Goal: Book appointment/travel/reservation

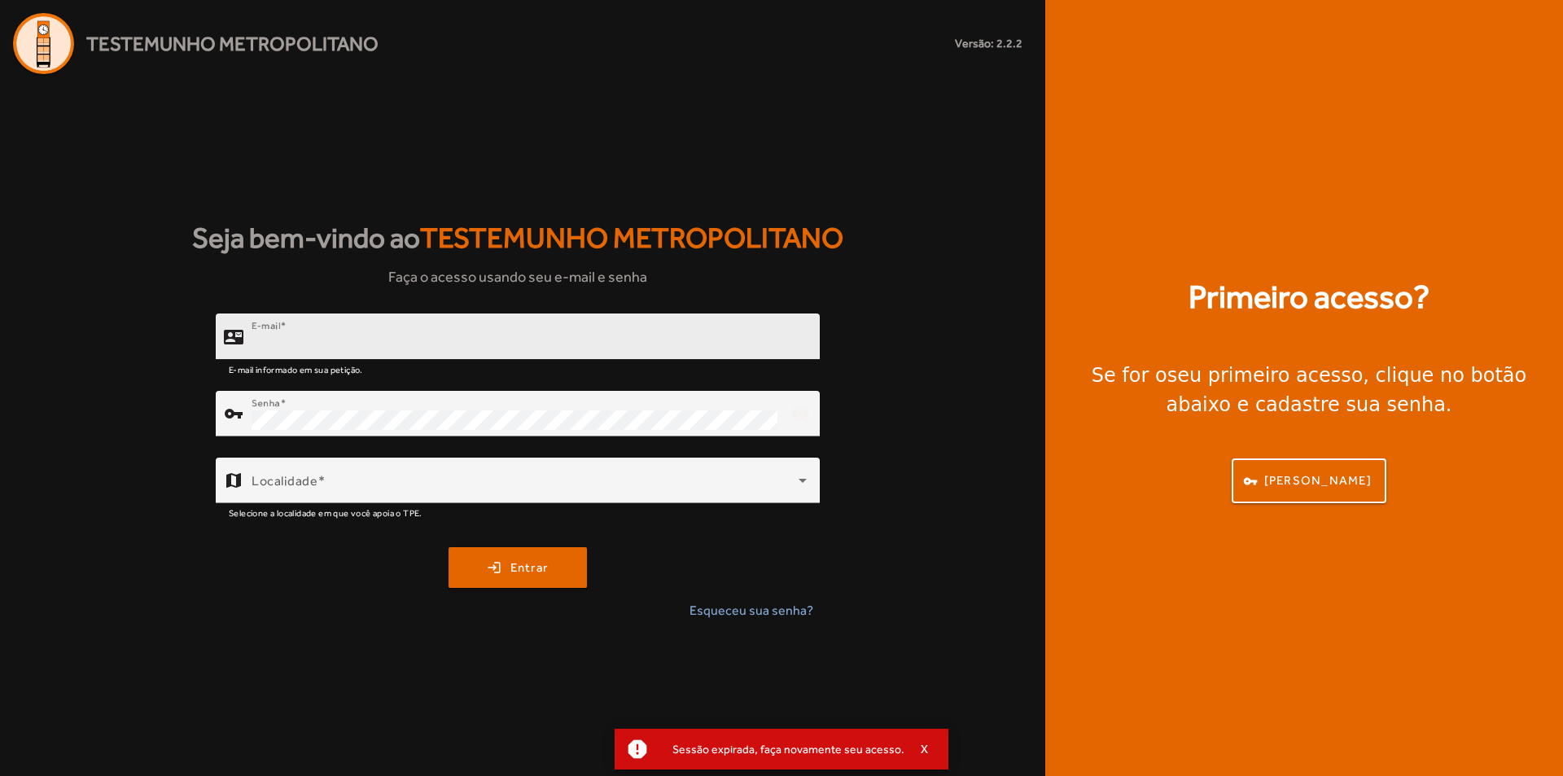
type input "**********"
drag, startPoint x: 333, startPoint y: 322, endPoint x: 339, endPoint y: 329, distance: 8.7
click at [339, 329] on div "**********" at bounding box center [529, 336] width 555 height 46
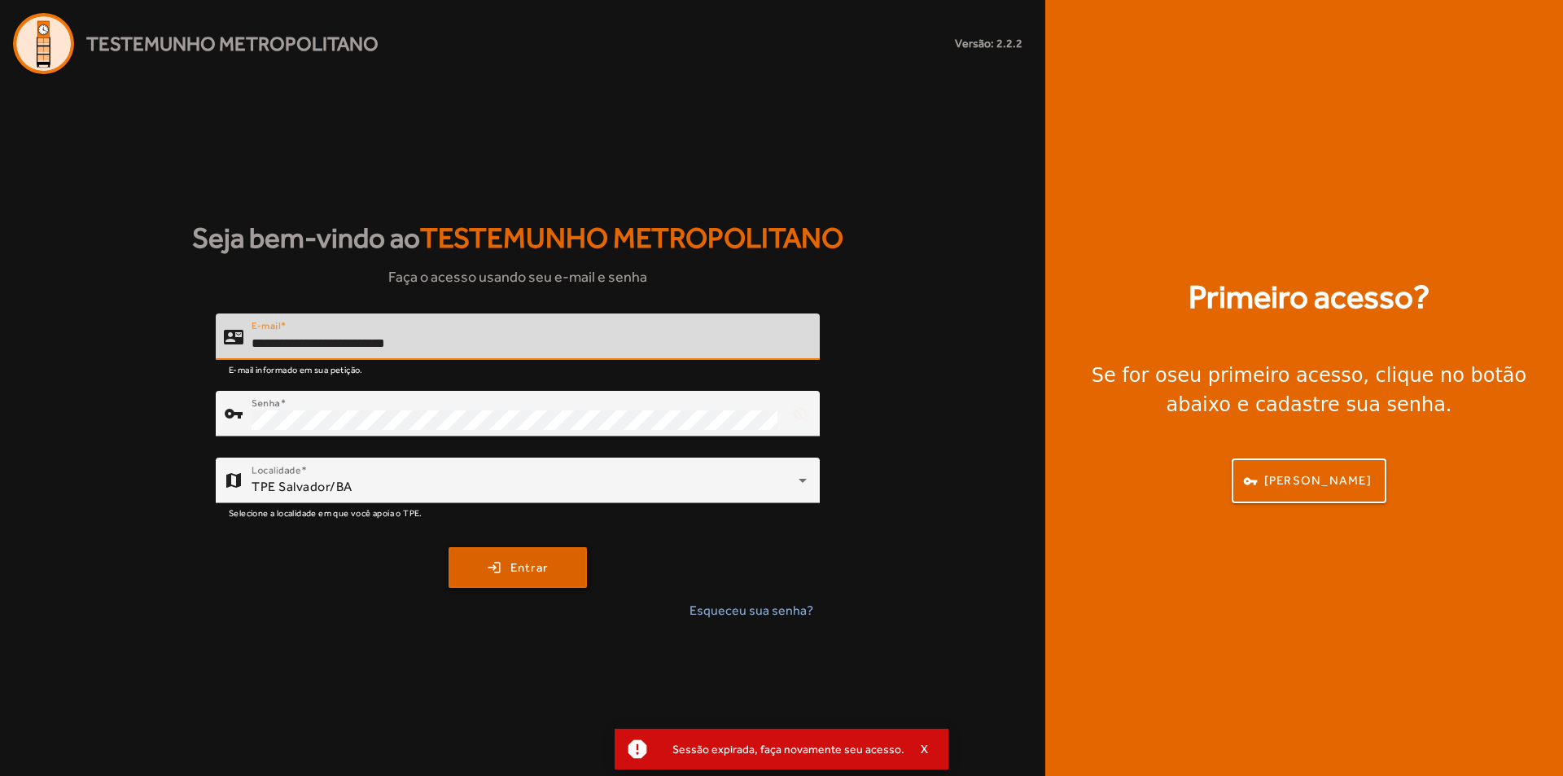
click at [554, 577] on span "submit" at bounding box center [517, 567] width 135 height 39
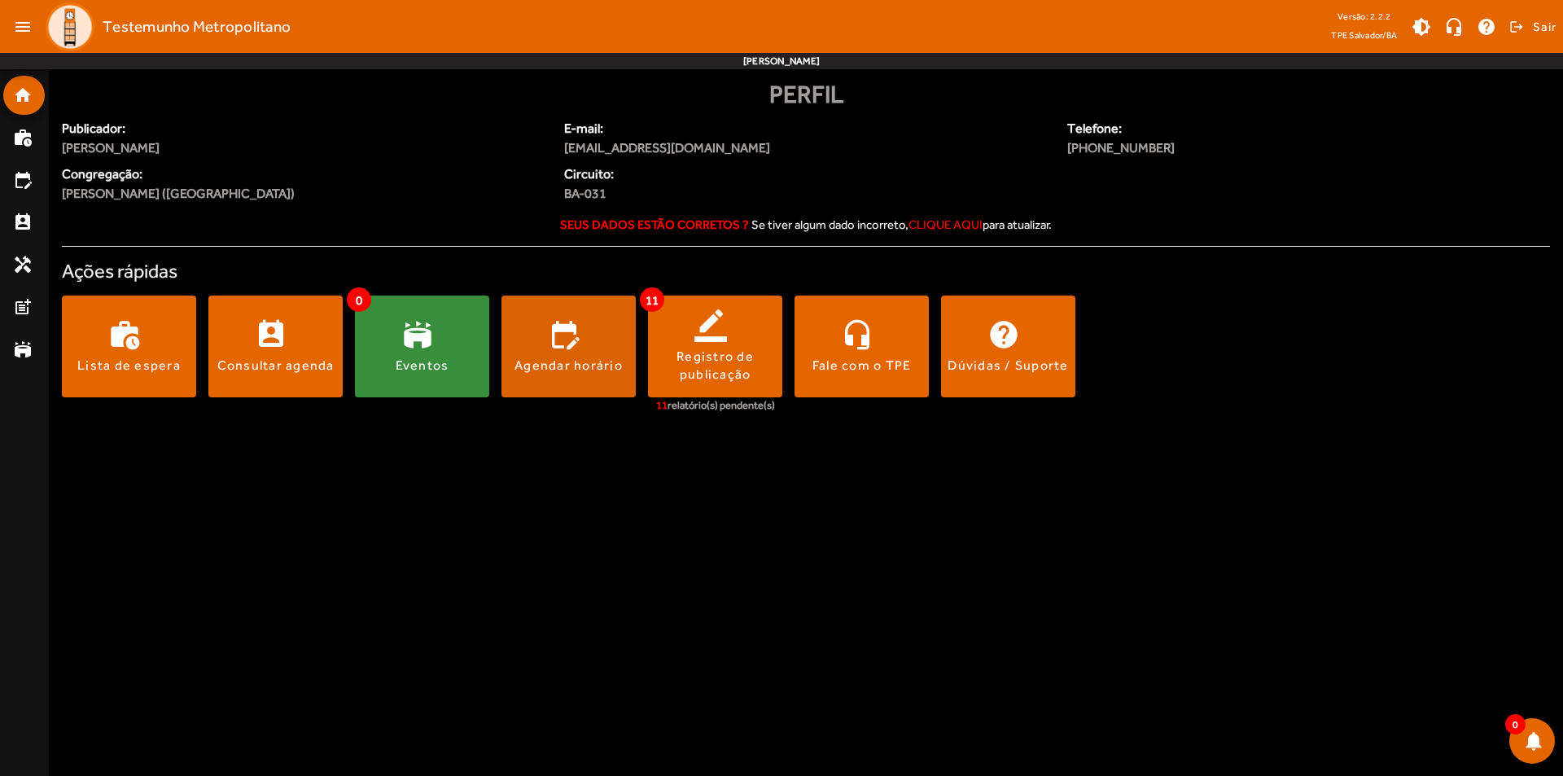
click at [581, 339] on span at bounding box center [569, 346] width 134 height 39
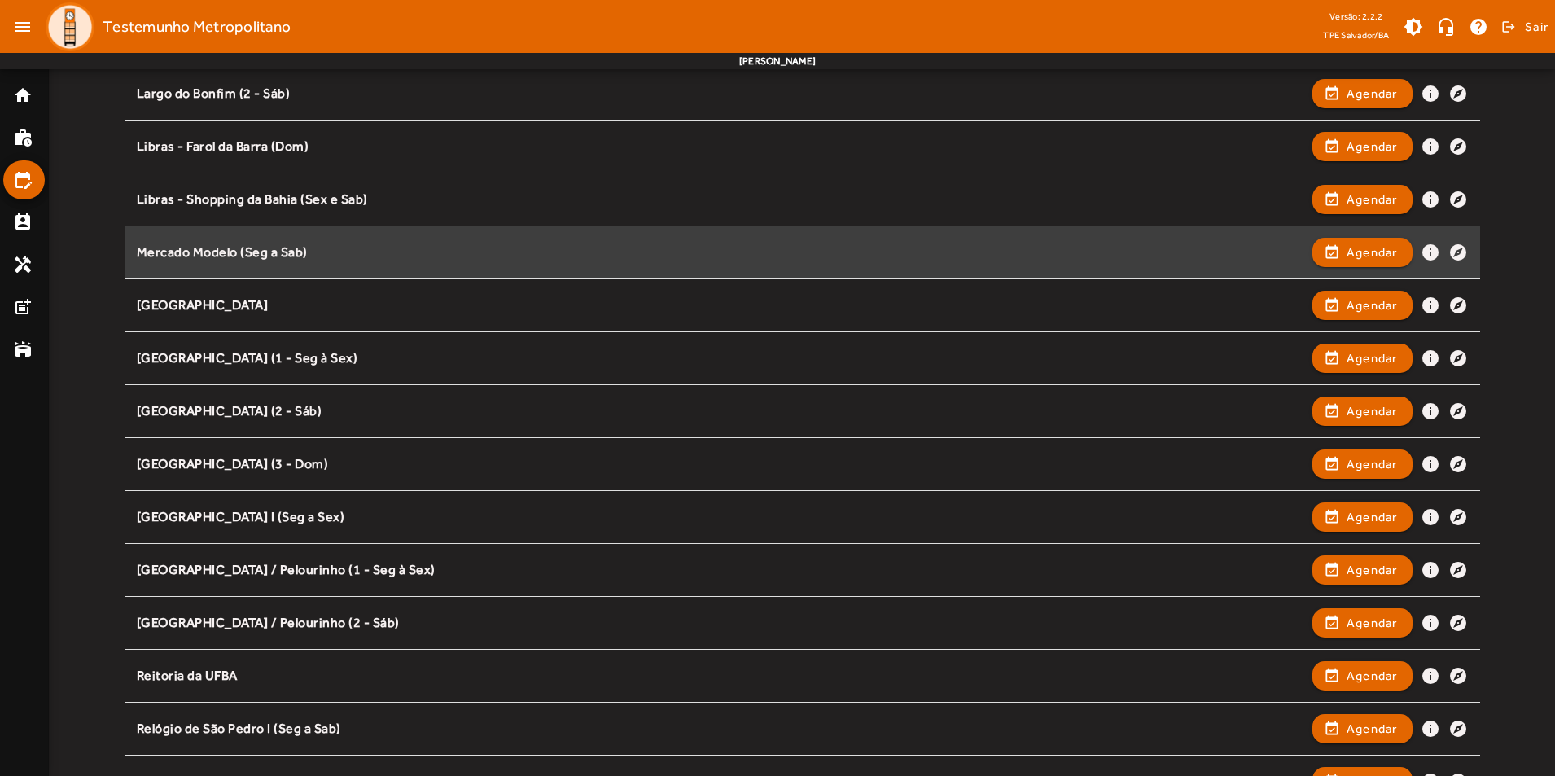
scroll to position [1059, 0]
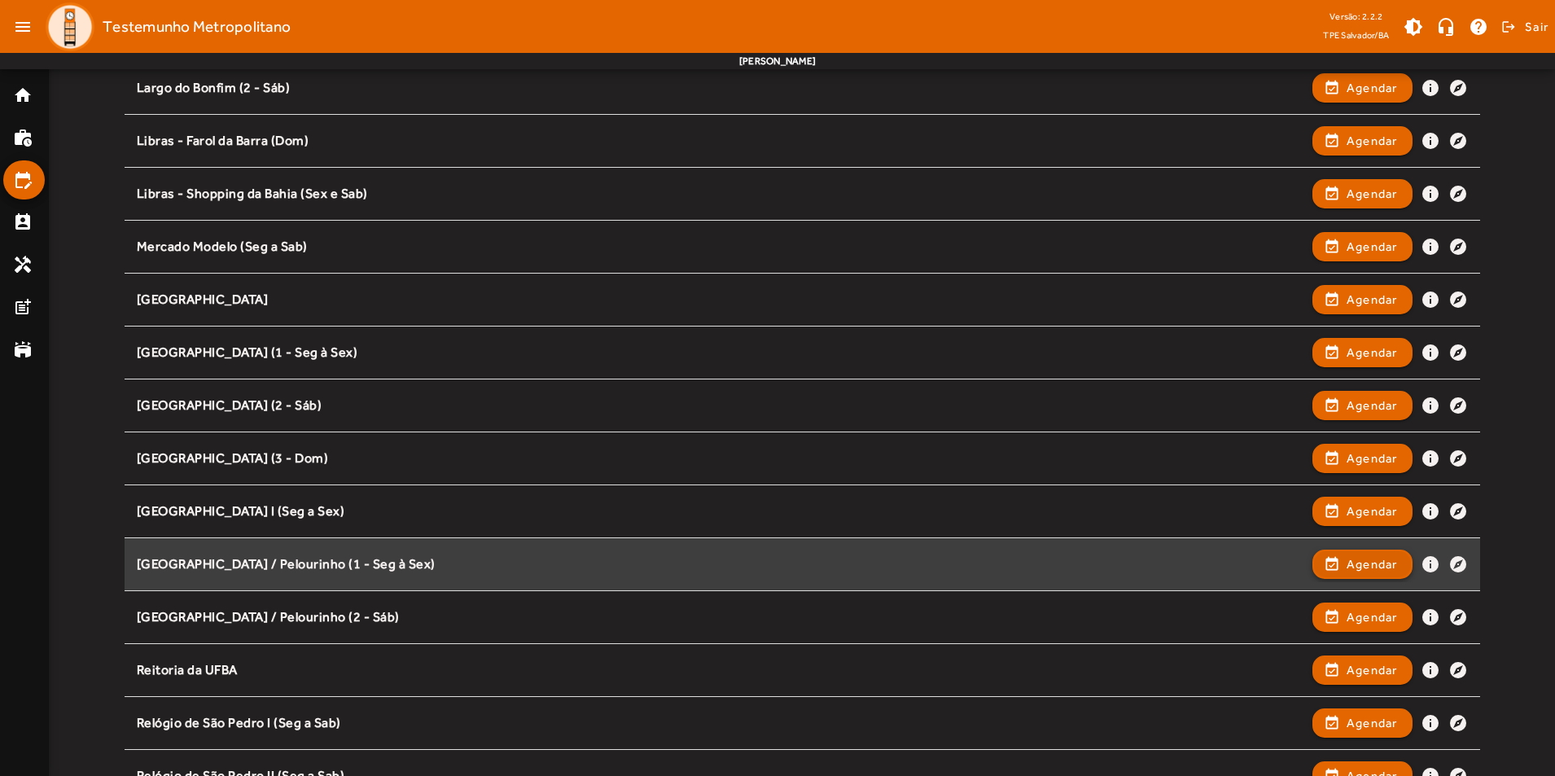
click at [1337, 560] on span "button" at bounding box center [1362, 564] width 97 height 39
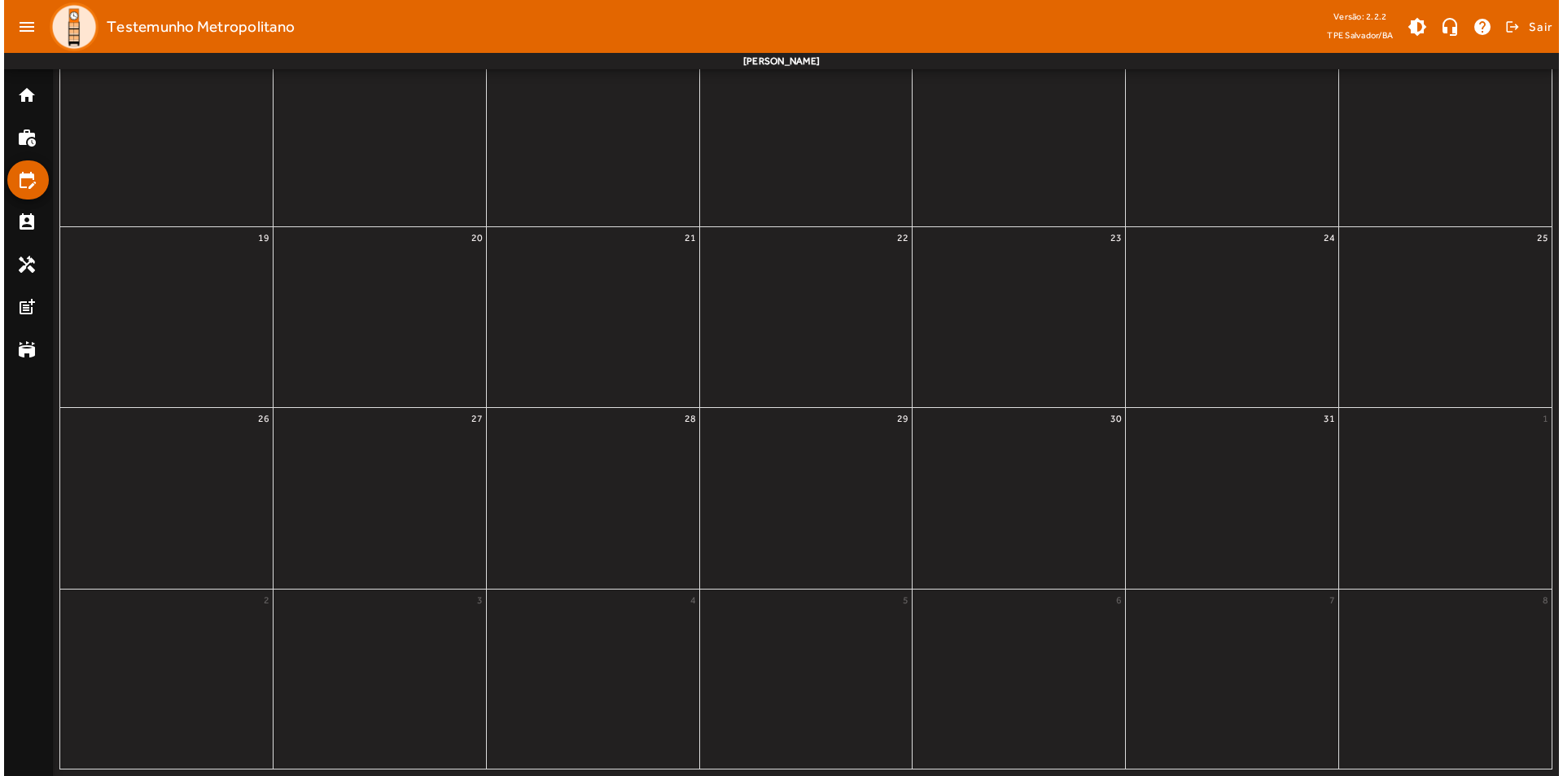
scroll to position [0, 0]
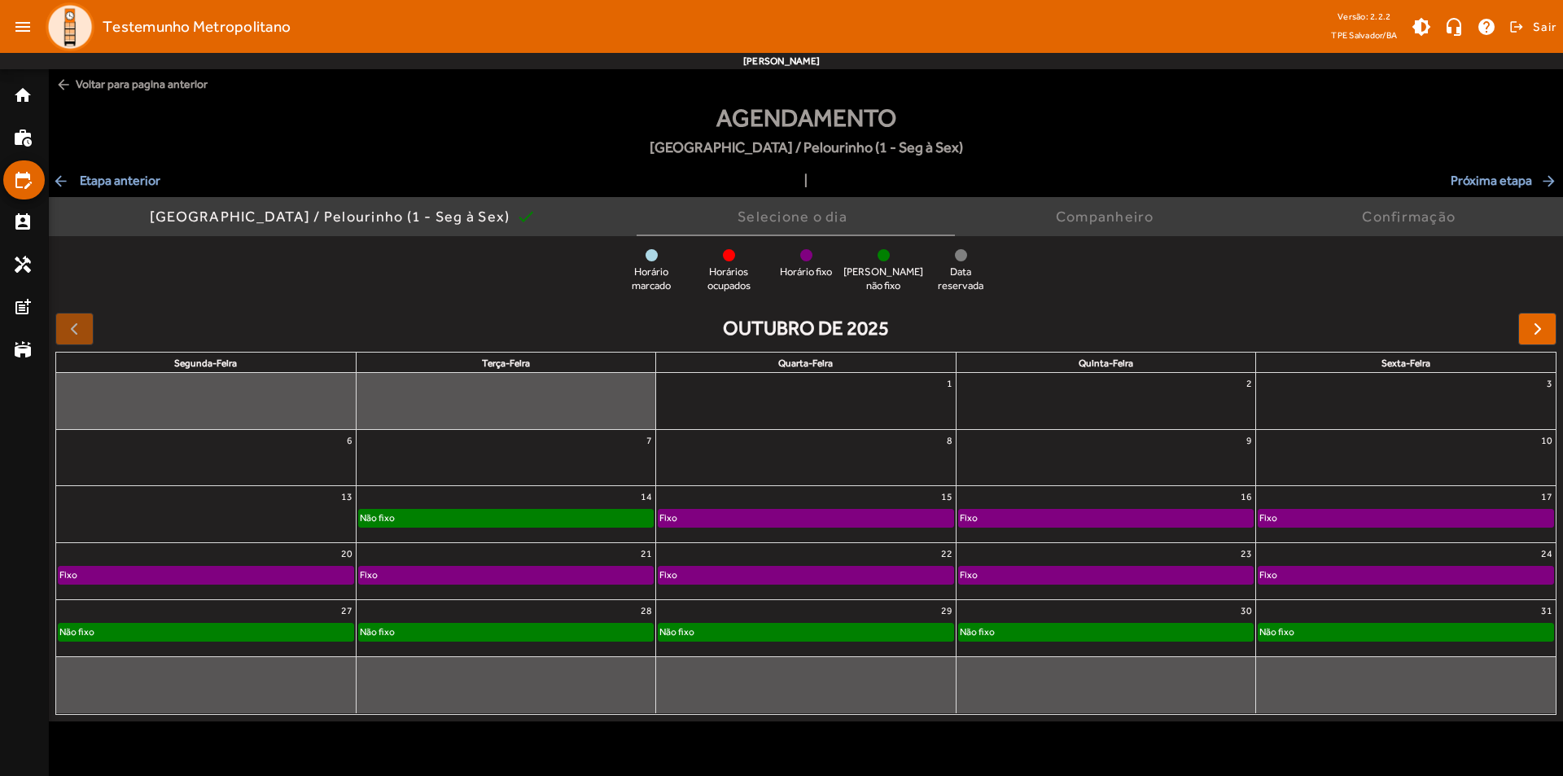
click at [572, 524] on div "Não fixo" at bounding box center [506, 518] width 294 height 16
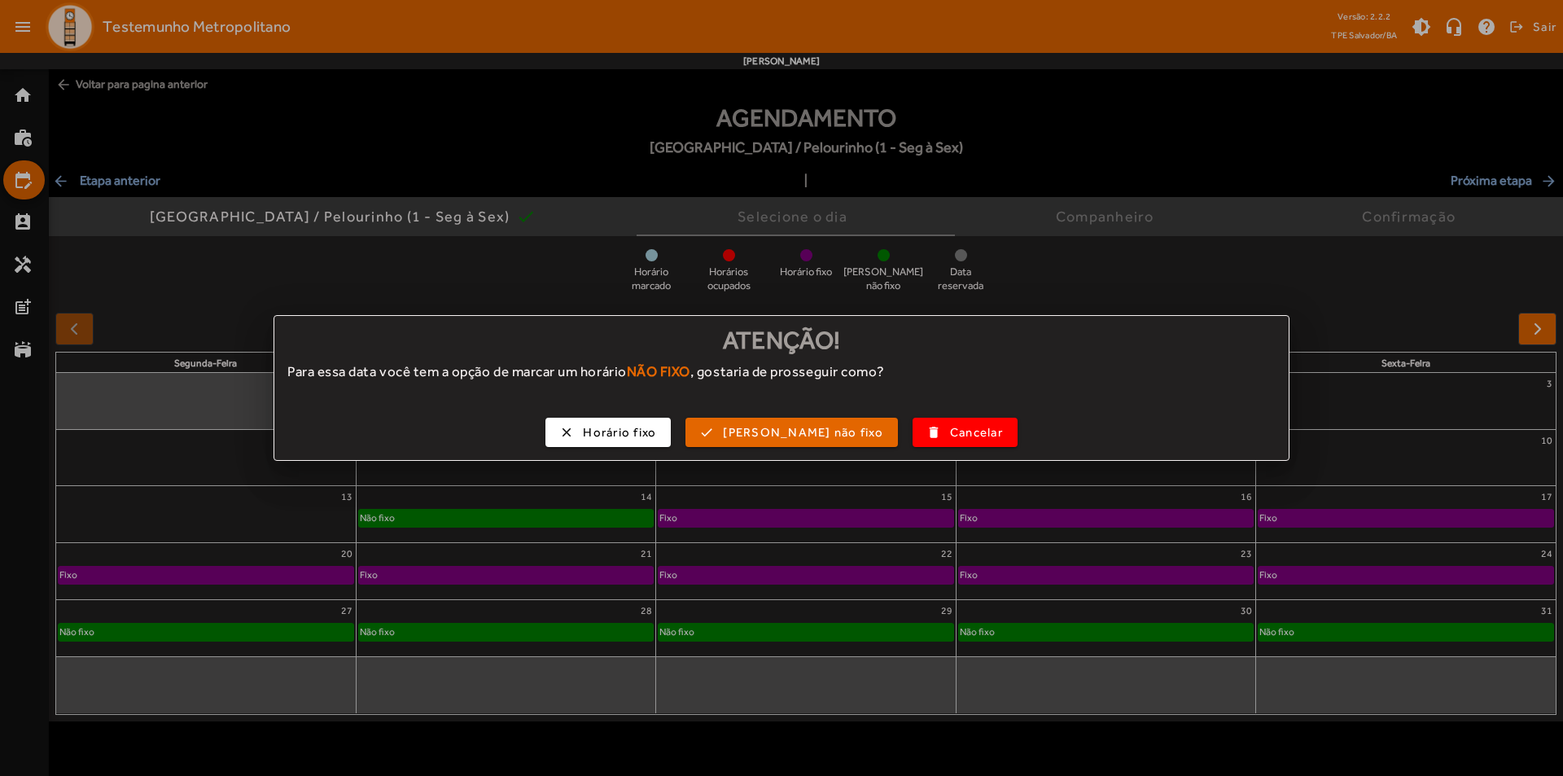
click at [616, 507] on div at bounding box center [781, 388] width 1563 height 776
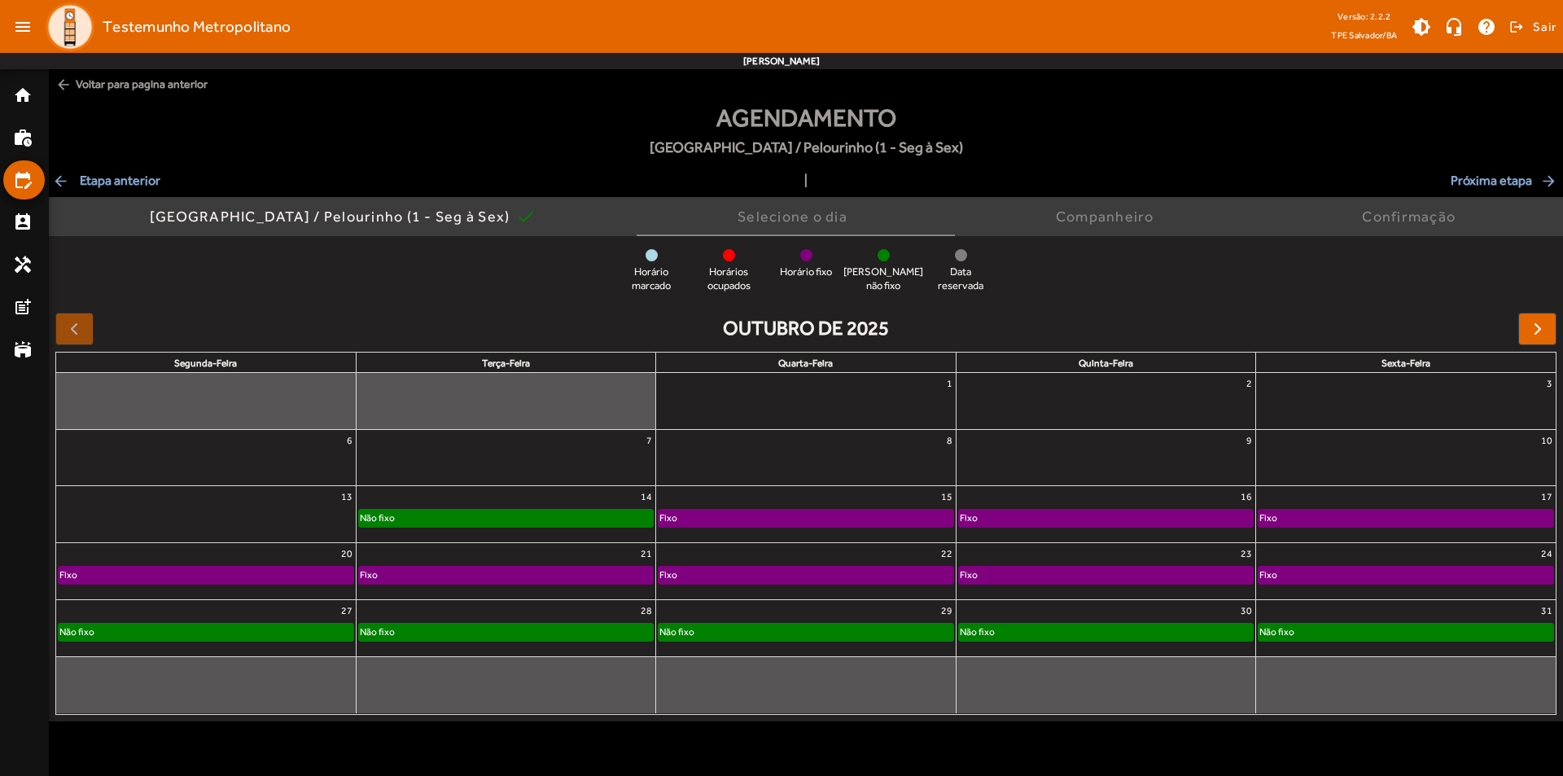
click at [495, 516] on div "Não fixo" at bounding box center [506, 518] width 294 height 16
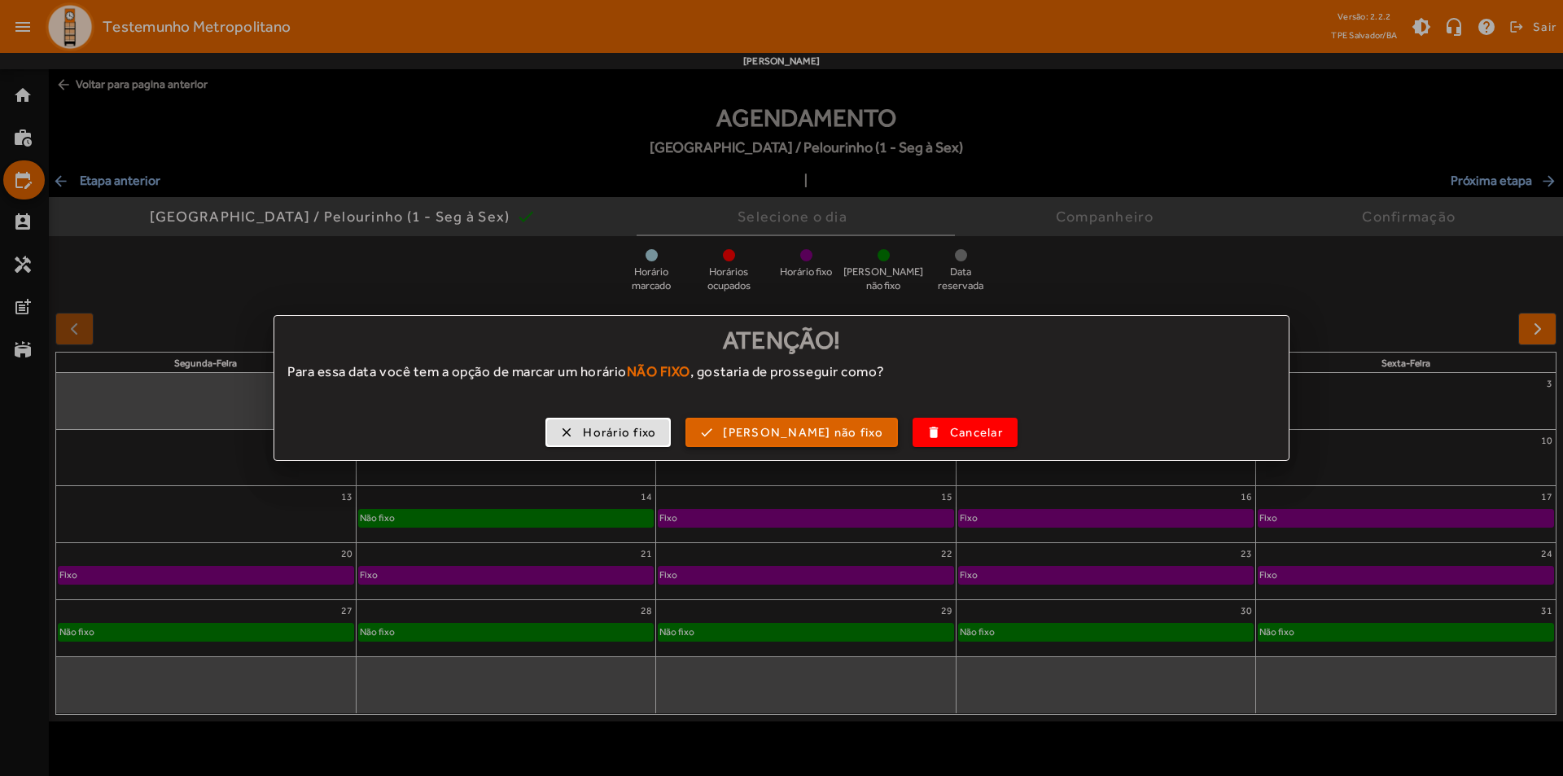
click at [774, 433] on span "[PERSON_NAME] não fixo" at bounding box center [803, 432] width 160 height 19
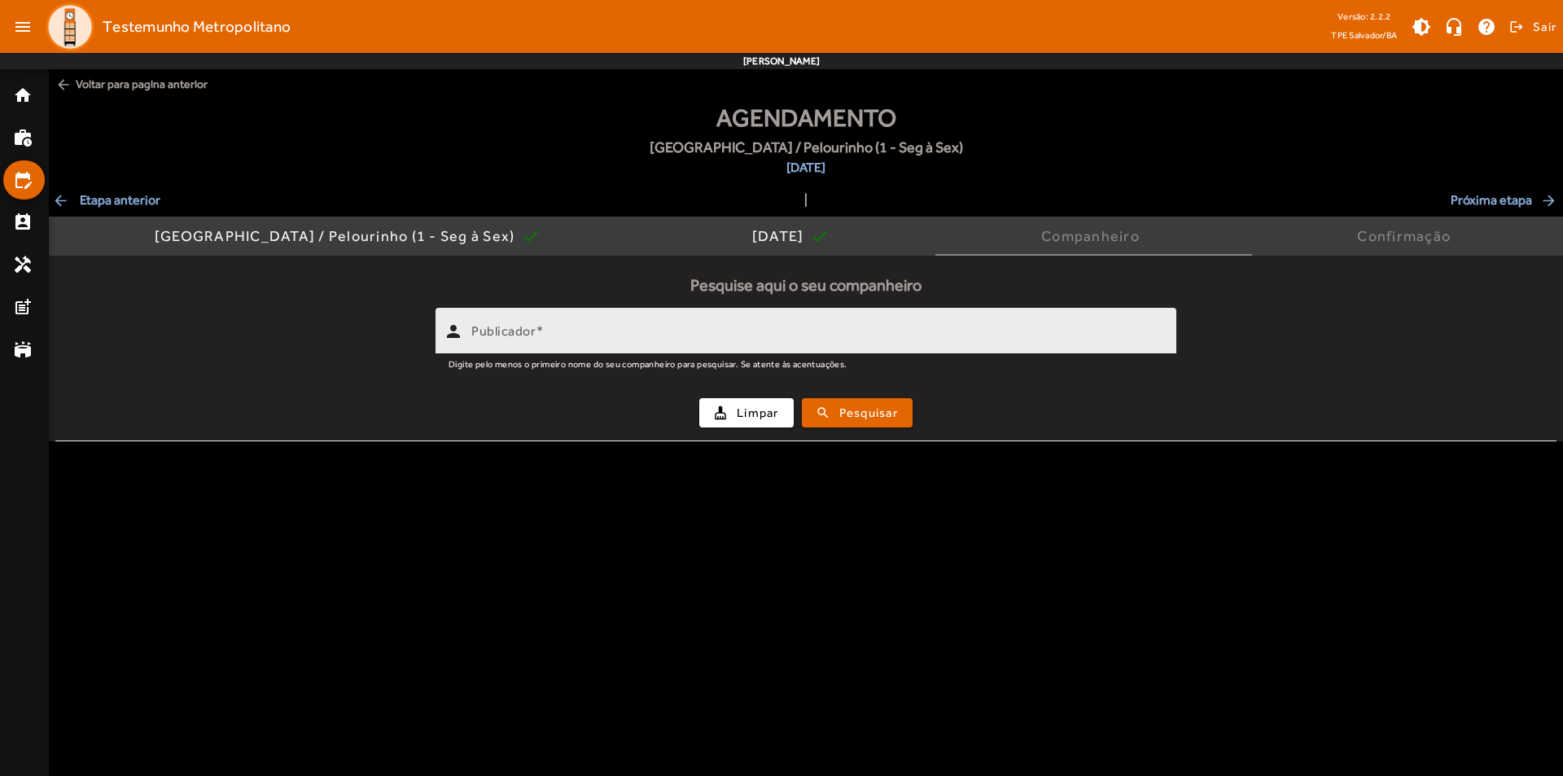
click at [587, 347] on div "Publicador" at bounding box center [817, 331] width 692 height 46
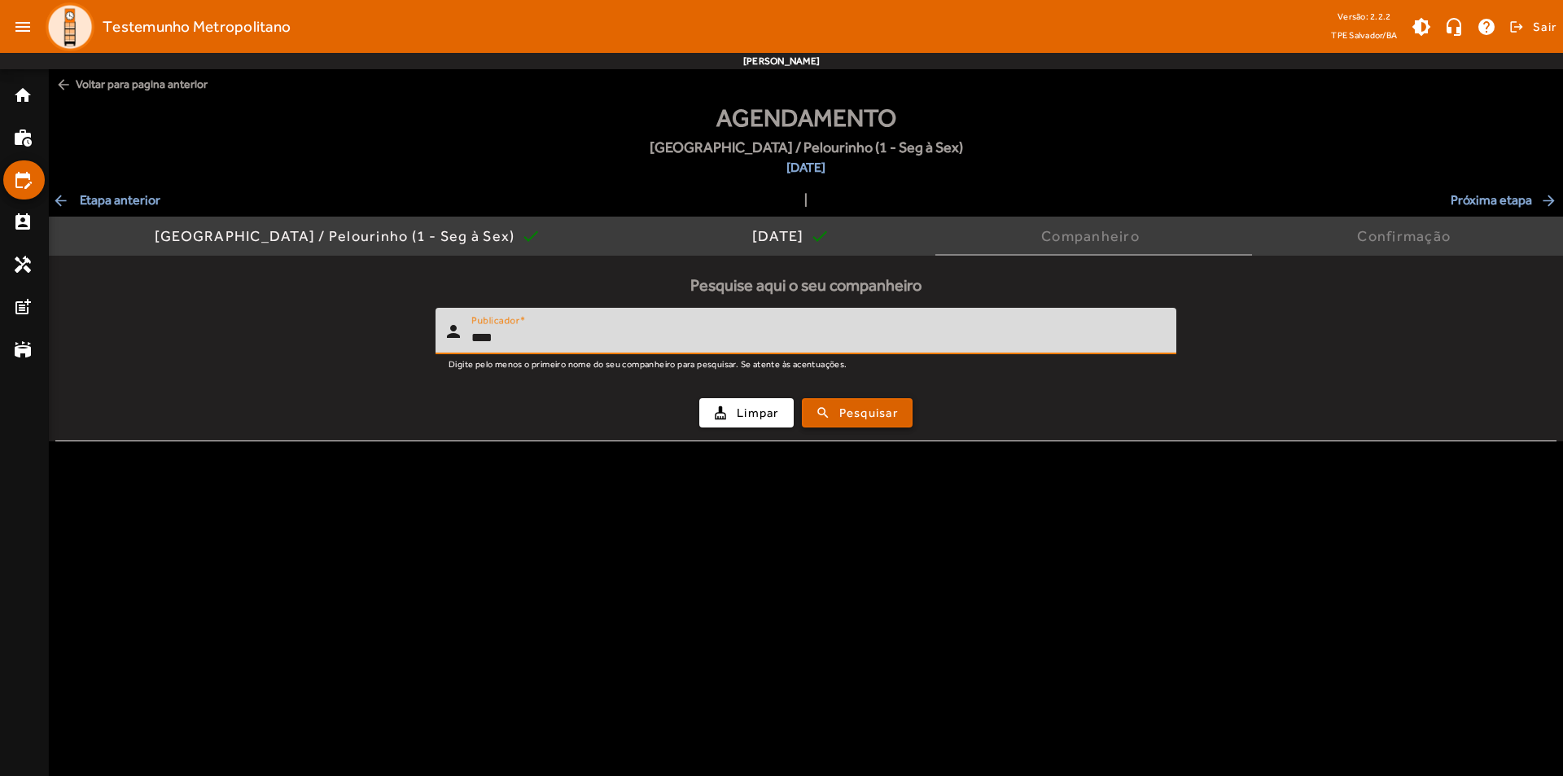
type input "****"
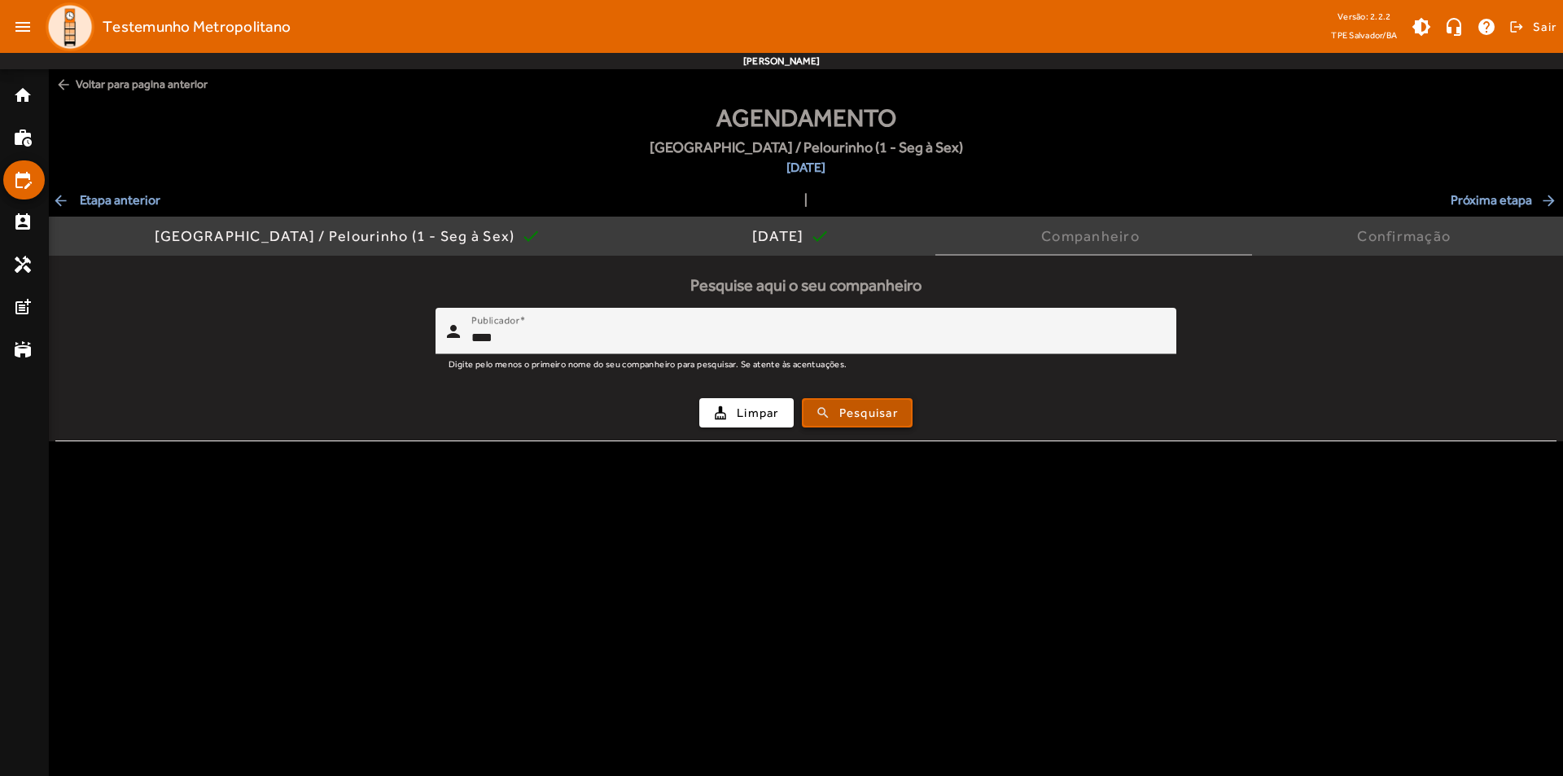
click at [851, 398] on button "search Pesquisar" at bounding box center [857, 412] width 111 height 29
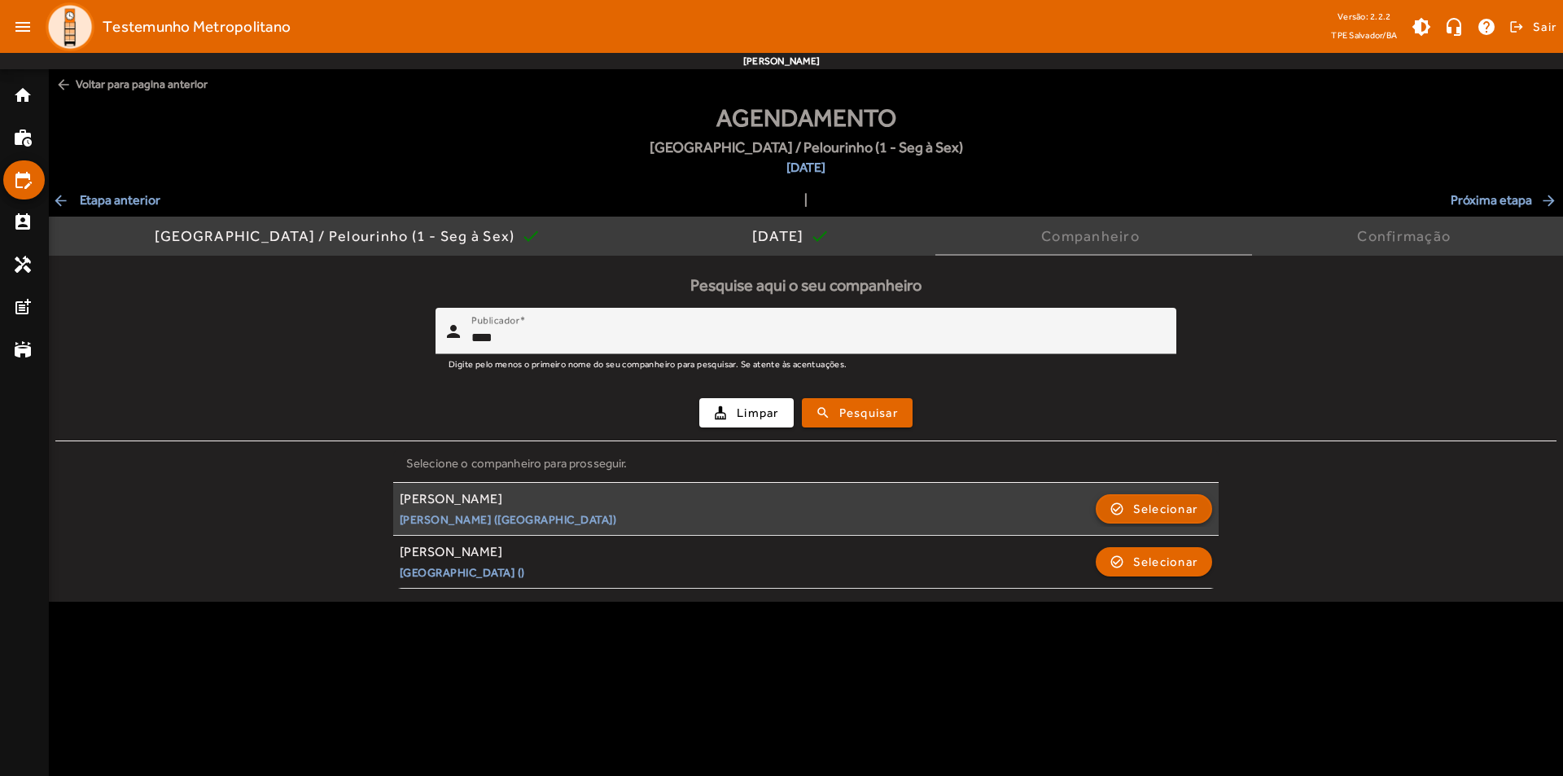
click at [1150, 504] on span "Selecionar" at bounding box center [1165, 509] width 65 height 20
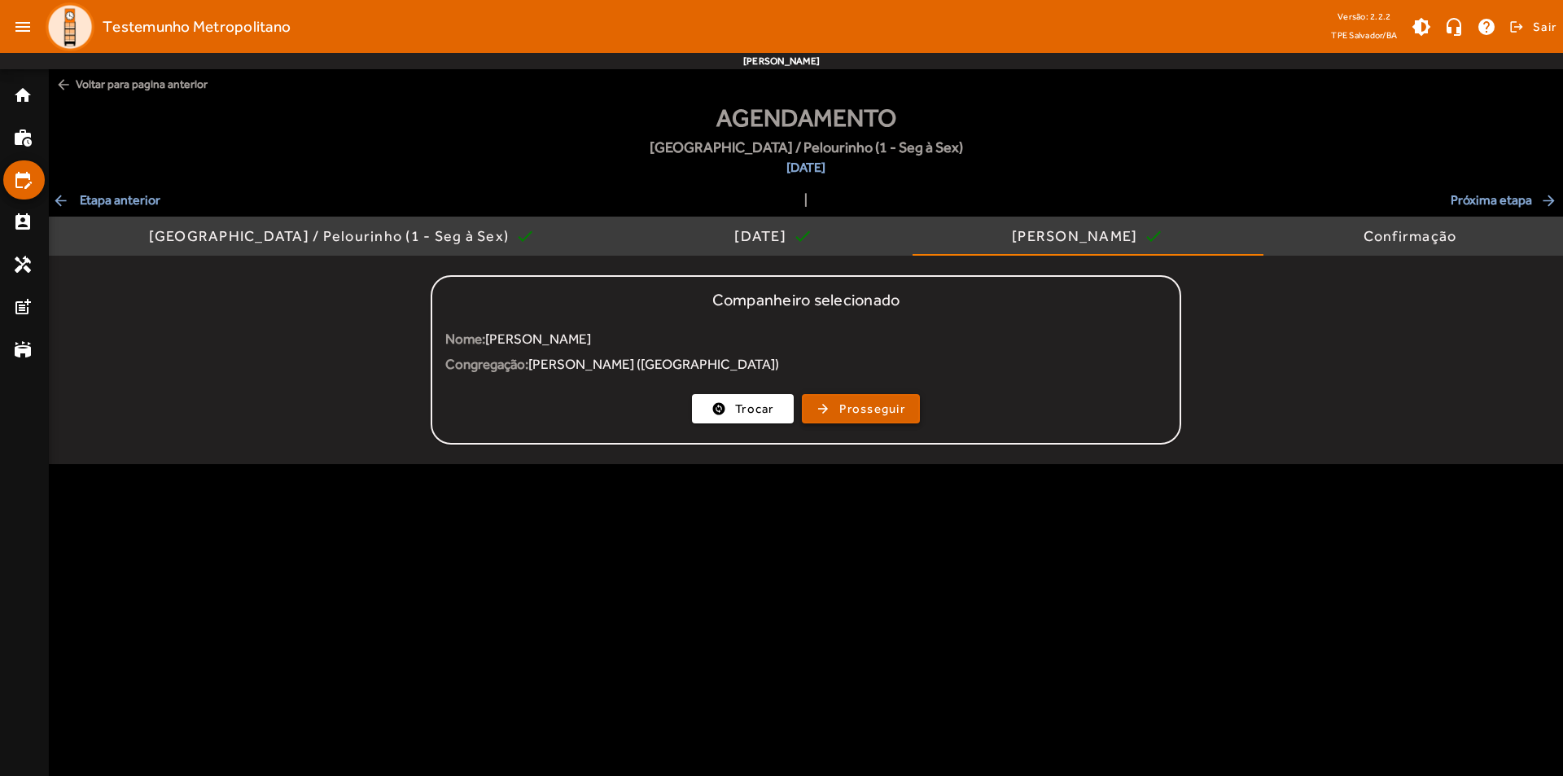
click at [840, 408] on span "Prosseguir" at bounding box center [873, 409] width 66 height 19
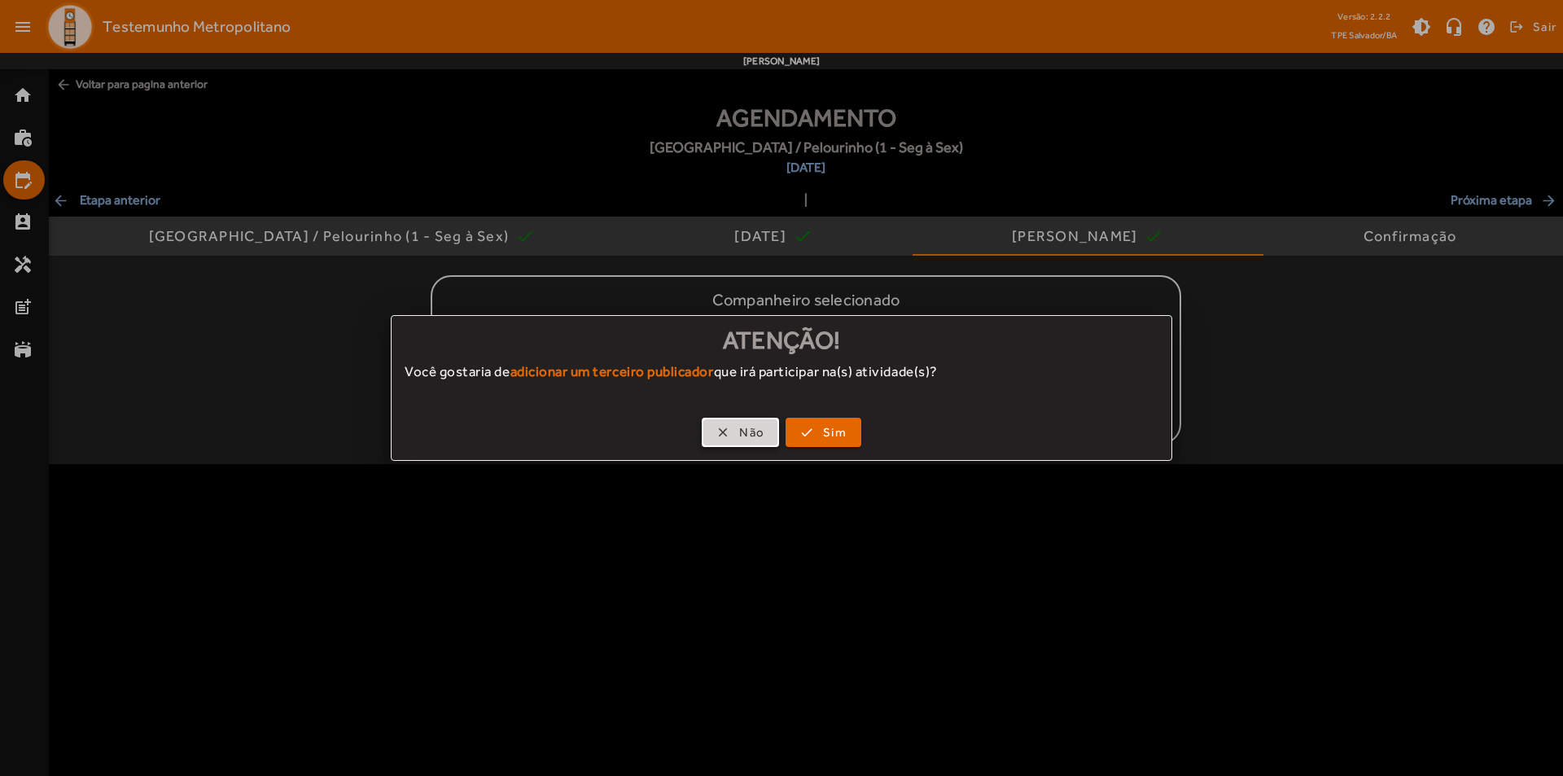
click at [731, 430] on span "button" at bounding box center [741, 432] width 74 height 39
